Goal: Complete application form: Complete application form

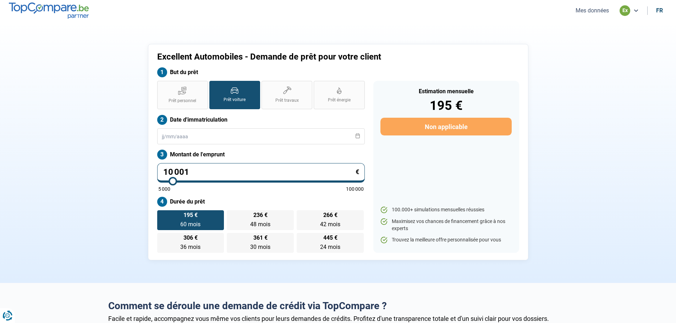
click at [225, 171] on input "10 001" at bounding box center [260, 173] width 207 height 20
type input "1 000"
type input "5000"
type input "100"
type input "5000"
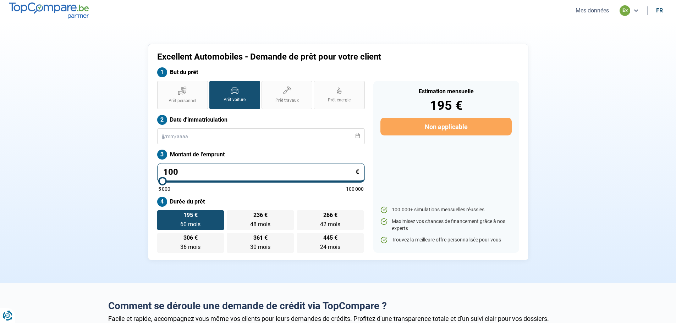
type input "10"
type input "5000"
type input "1"
type input "5000"
type input "0"
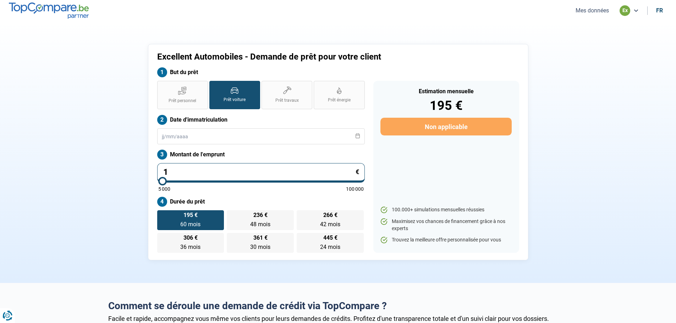
type input "5000"
type input "1"
type input "5000"
type input "13"
type input "5000"
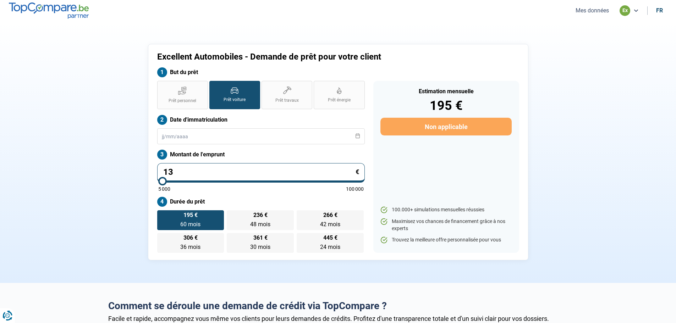
type input "134"
type input "5000"
type input "1 345"
type input "5000"
type input "13 450"
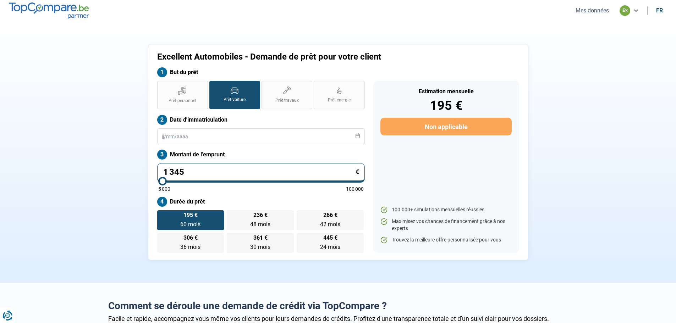
type input "13500"
type input "13 450"
type input "13500"
click at [212, 141] on input "text" at bounding box center [260, 136] width 207 height 16
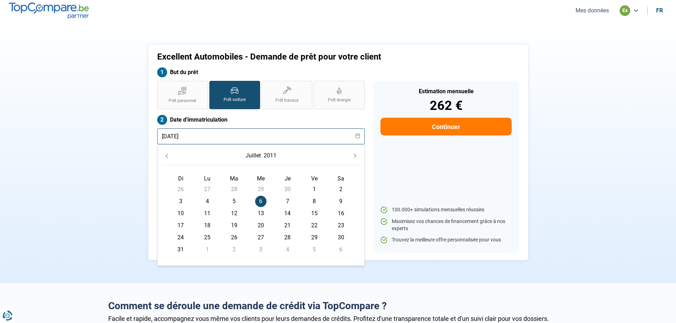
type input "06/07/2011"
click at [469, 126] on button "Continuer" at bounding box center [445, 127] width 131 height 18
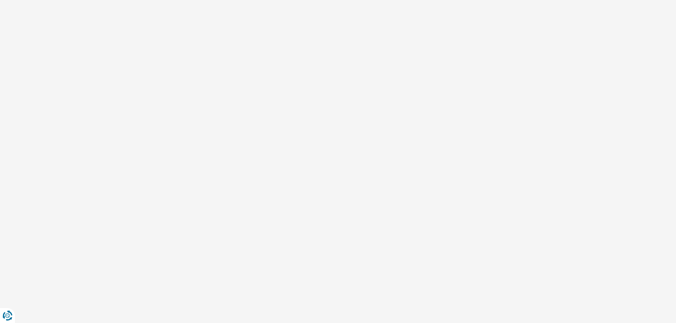
select select "32"
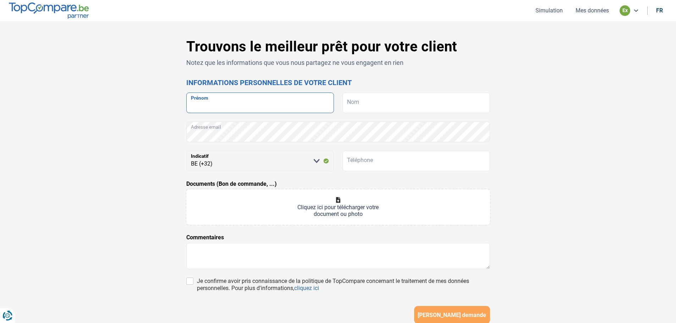
click at [241, 104] on input "Prénom" at bounding box center [260, 103] width 148 height 21
click at [396, 112] on input "Nom" at bounding box center [416, 103] width 148 height 21
click at [294, 106] on input "DE BIASI" at bounding box center [260, 103] width 148 height 21
type input "D"
type input "THOMAS ATTILIO"
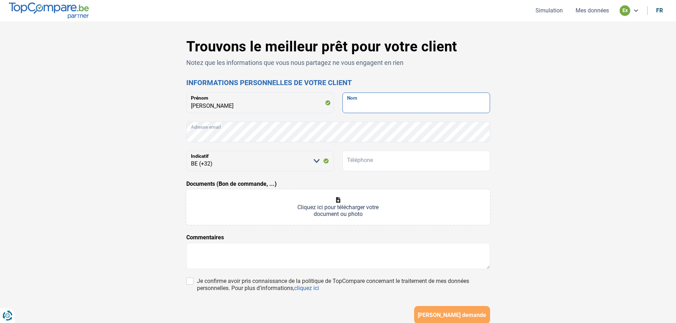
click at [382, 96] on input "Nom" at bounding box center [416, 103] width 148 height 21
type input "DE BIASI"
drag, startPoint x: 294, startPoint y: 164, endPoint x: 328, endPoint y: 163, distance: 33.4
click at [294, 164] on select "Veuillez sélectionner une option BE (+32) LU (+352)" at bounding box center [260, 161] width 148 height 21
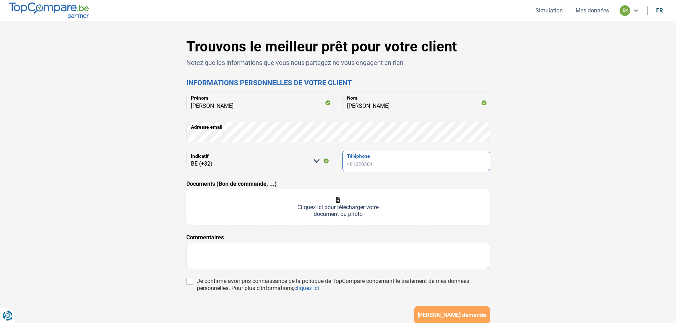
click at [366, 163] on input "Téléphone" at bounding box center [416, 161] width 148 height 21
type input "493167214"
click at [343, 204] on input "Documents (Bon de commande, ...)" at bounding box center [338, 206] width 304 height 35
click at [332, 203] on input "Documents (Bon de commande, ...)" at bounding box center [338, 206] width 304 height 35
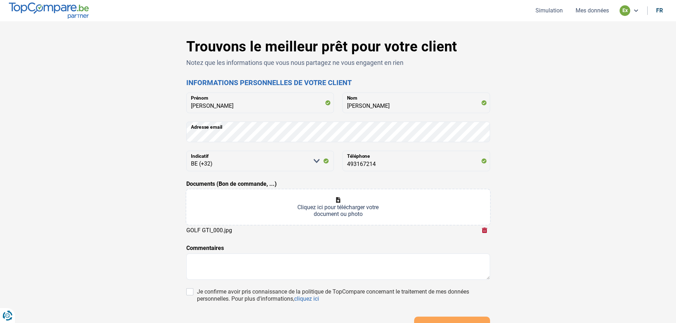
click at [342, 199] on input "Documents (Bon de commande, ...)" at bounding box center [338, 206] width 304 height 35
type input "C:\fakepath\GOLF GTI_001.jpg"
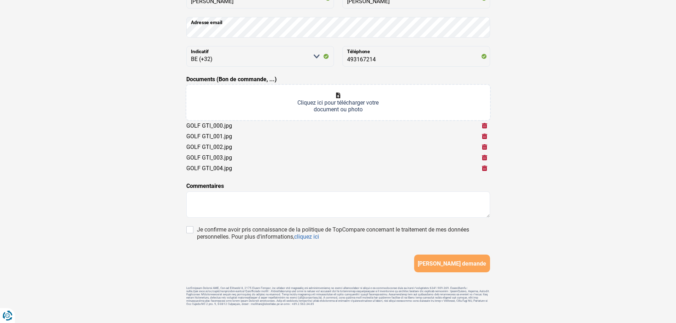
scroll to position [106, 0]
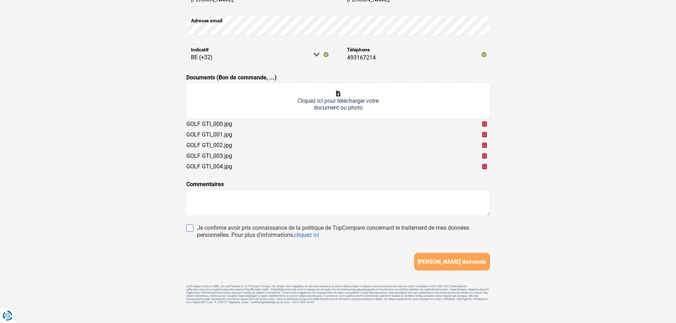
click at [187, 227] on input "Je confirme avoir pris connaissance de la politique de TopCompare concernant le…" at bounding box center [189, 227] width 7 height 7
checkbox input "true"
click at [456, 257] on button "Soumettre demande" at bounding box center [452, 262] width 76 height 18
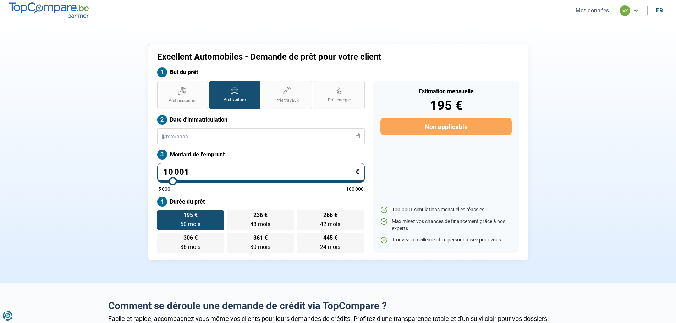
click at [590, 12] on button "Mes données" at bounding box center [592, 10] width 38 height 7
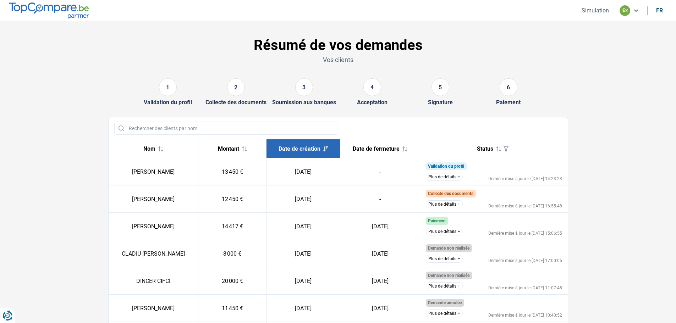
click at [450, 175] on button "Plus de détails" at bounding box center [444, 177] width 37 height 8
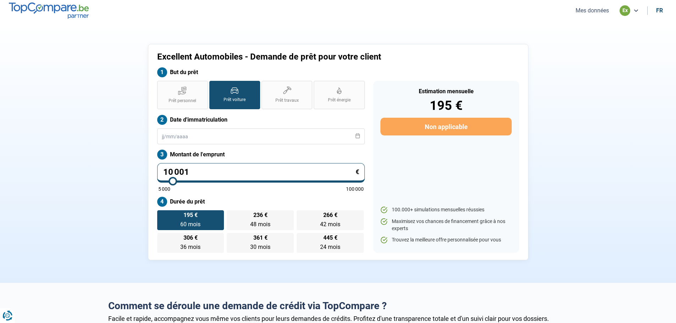
click at [591, 11] on button "Mes données" at bounding box center [592, 10] width 38 height 7
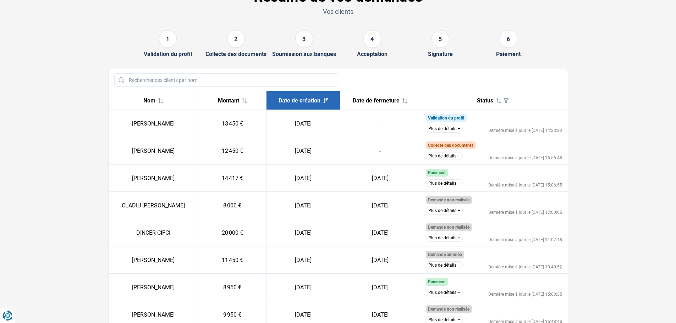
scroll to position [35, 0]
